Goal: Information Seeking & Learning: Check status

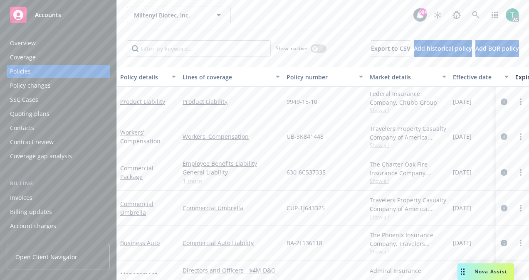
scroll to position [173, 0]
click at [192, 176] on link "1 more" at bounding box center [231, 180] width 97 height 9
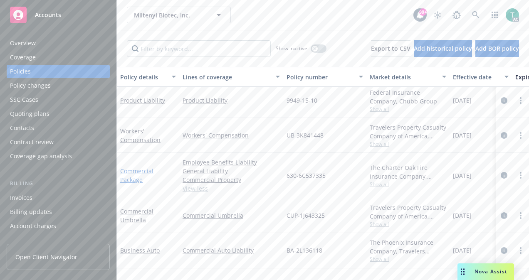
click at [142, 169] on link "Commercial Package" at bounding box center [136, 175] width 33 height 17
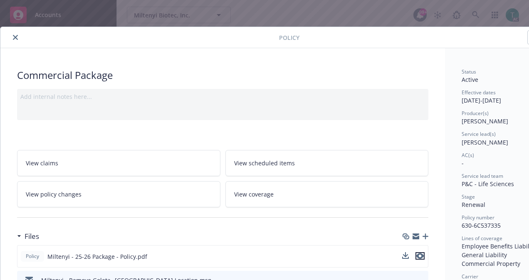
click at [423, 256] on icon "preview file" at bounding box center [419, 256] width 7 height 6
